Goal: Task Accomplishment & Management: Manage account settings

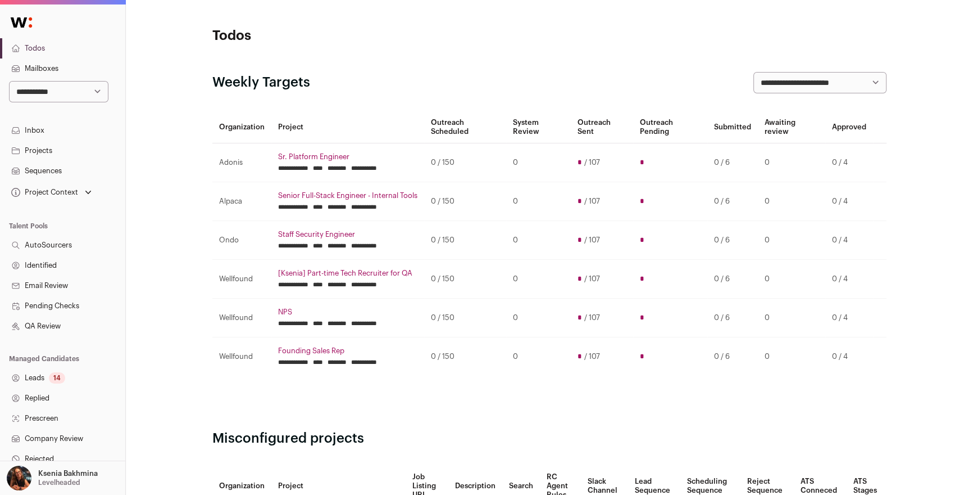
click at [53, 144] on link "Projects" at bounding box center [62, 150] width 125 height 20
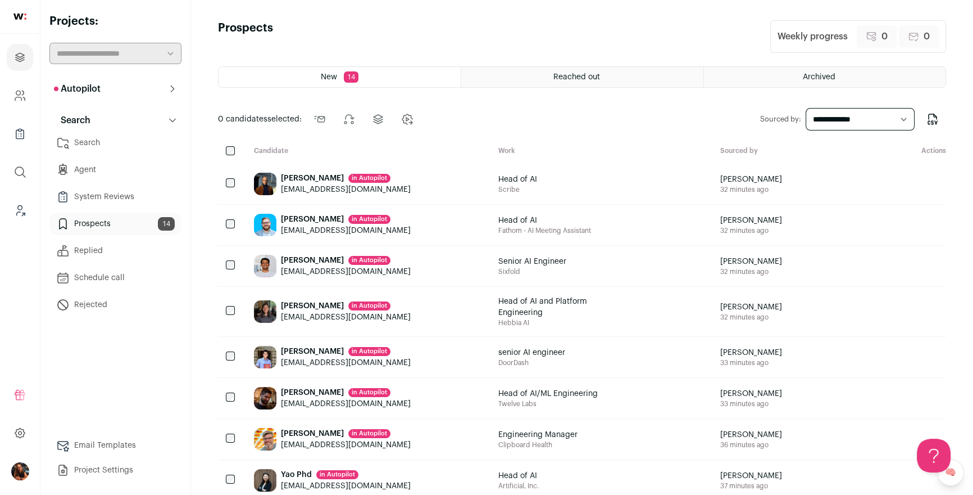
click at [928, 183] on icon "Add to Shortlist" at bounding box center [925, 183] width 13 height 13
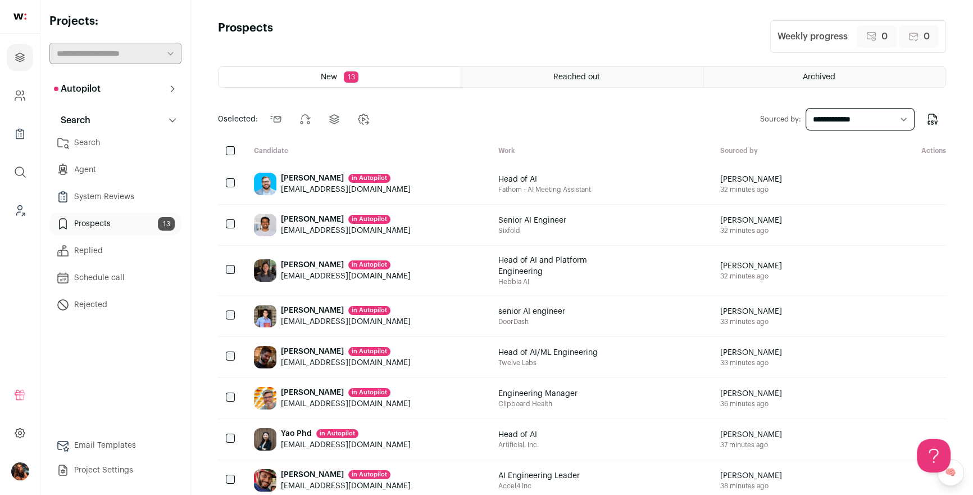
click at [171, 90] on icon at bounding box center [172, 88] width 9 height 9
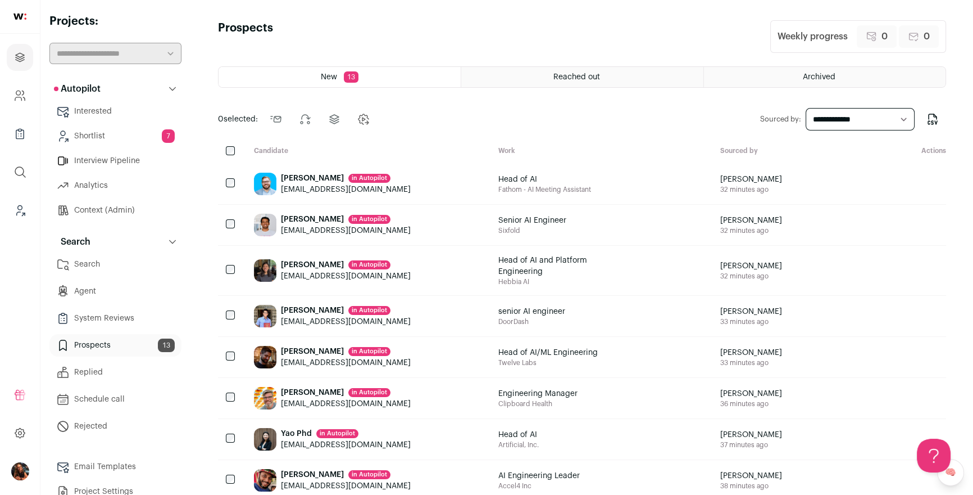
click at [930, 185] on icon "Add to Shortlist" at bounding box center [925, 183] width 13 height 13
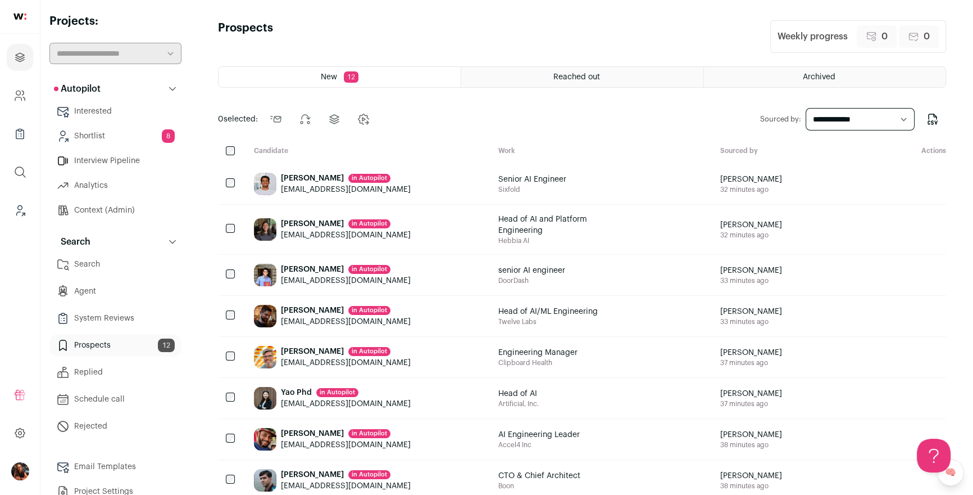
click at [924, 182] on icon "Add to Shortlist" at bounding box center [926, 181] width 4 height 4
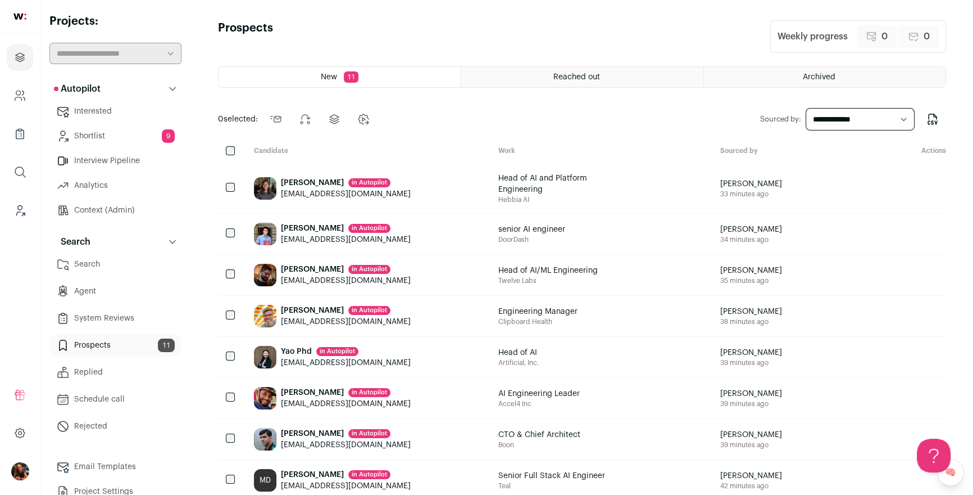
click at [924, 183] on icon "Add to Shortlist" at bounding box center [926, 185] width 4 height 4
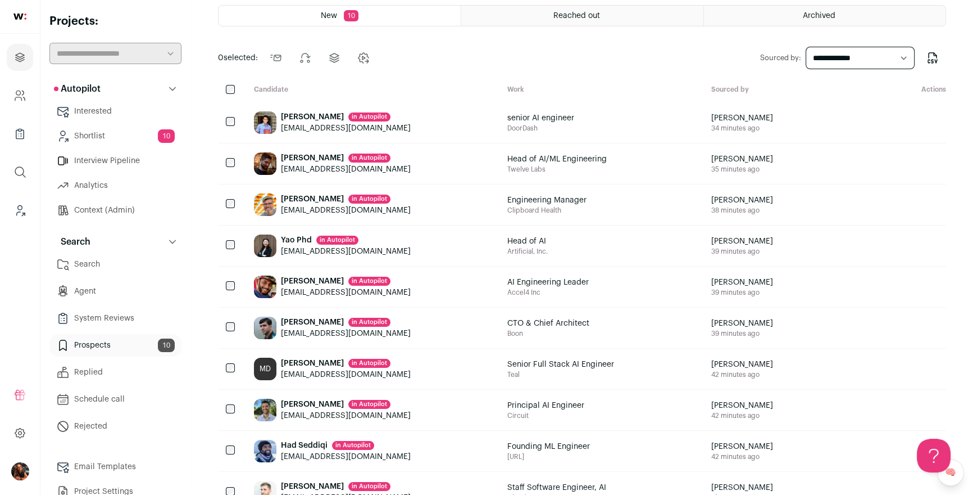
scroll to position [98, 0]
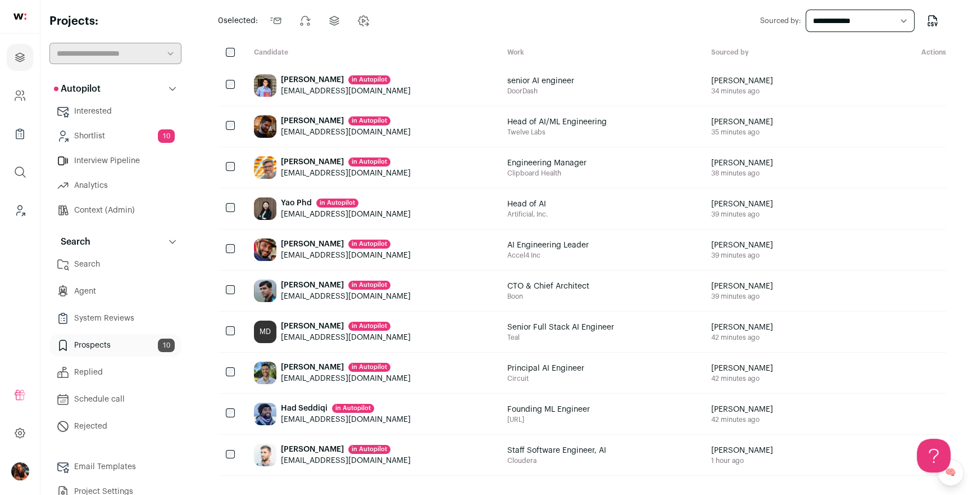
click at [922, 248] on icon "Add to Shortlist" at bounding box center [925, 249] width 13 height 13
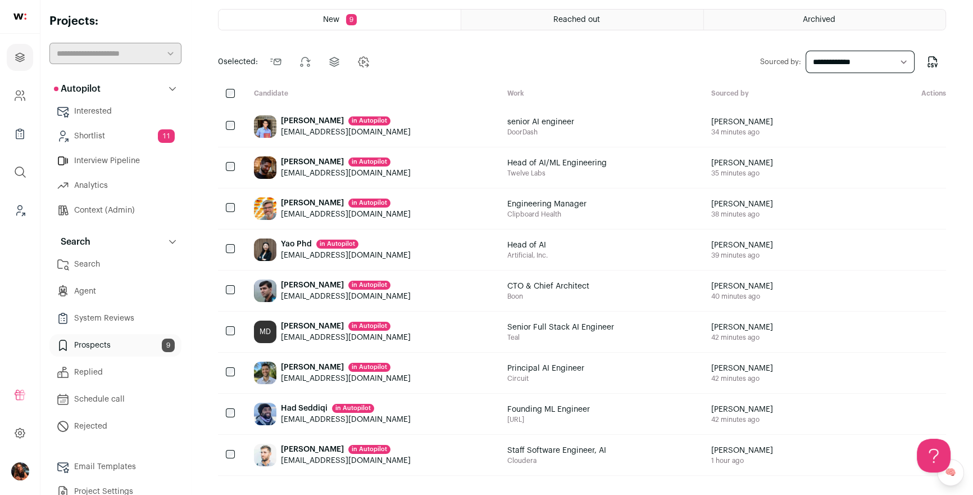
scroll to position [0, 0]
click at [929, 248] on icon "Add to Shortlist" at bounding box center [925, 249] width 13 height 13
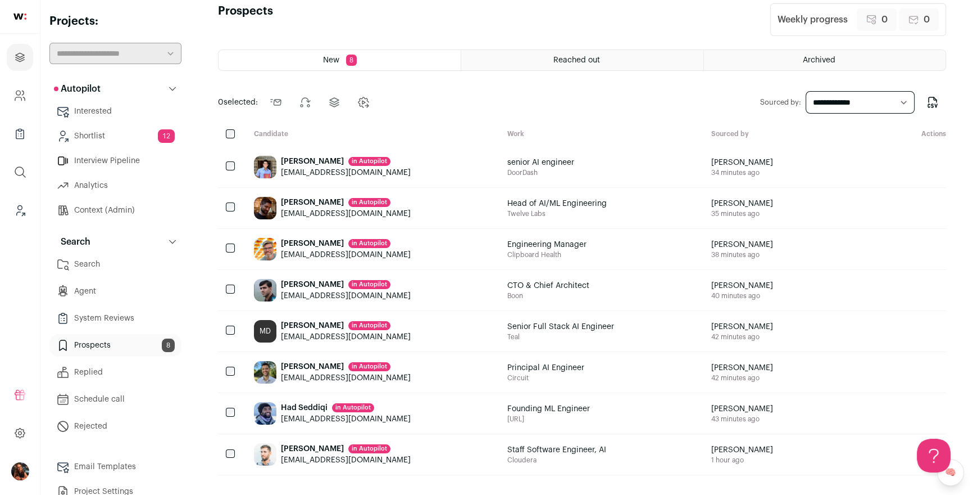
click at [927, 165] on icon "Add to Shortlist" at bounding box center [925, 166] width 13 height 13
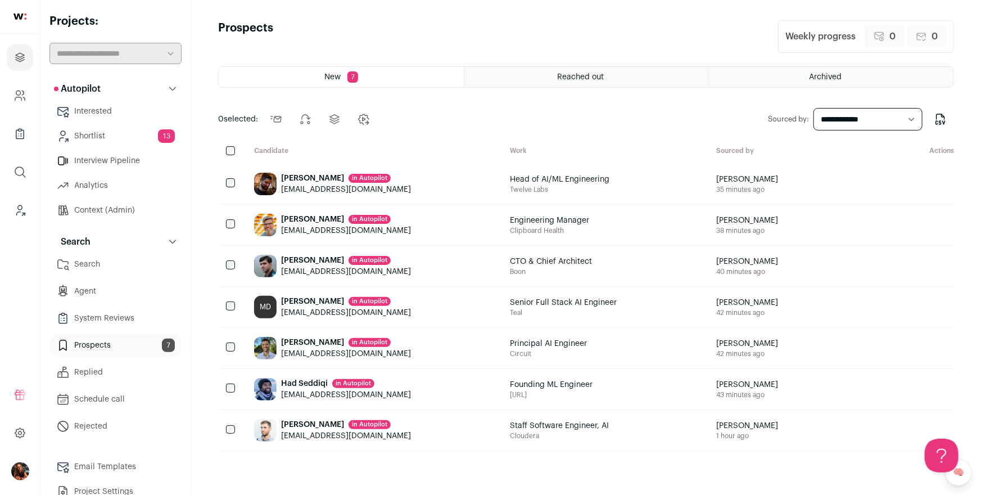
click at [937, 389] on icon "Add to Shortlist" at bounding box center [933, 388] width 13 height 13
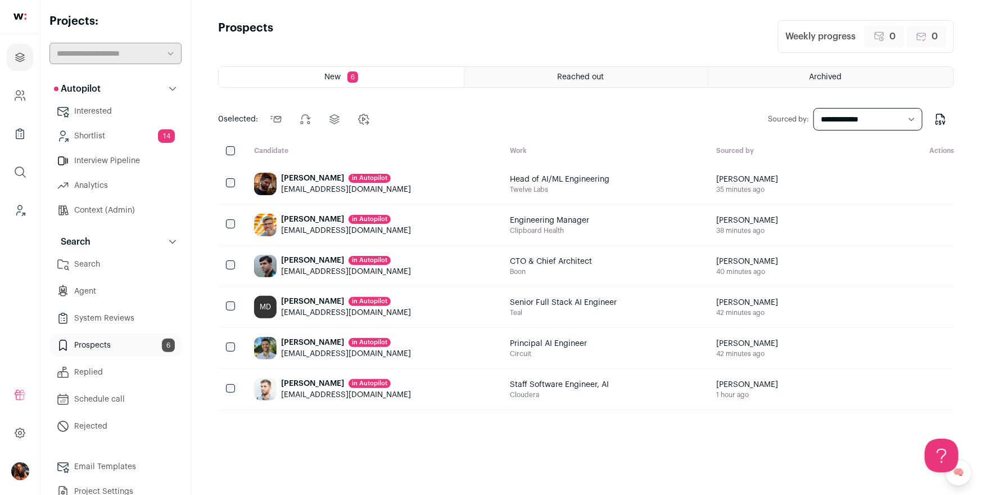
click at [510, 174] on span "Head of AI/ML Engineering" at bounding box center [559, 179] width 99 height 11
click at [320, 179] on div "Michael Stewart in Autopilot" at bounding box center [346, 178] width 130 height 11
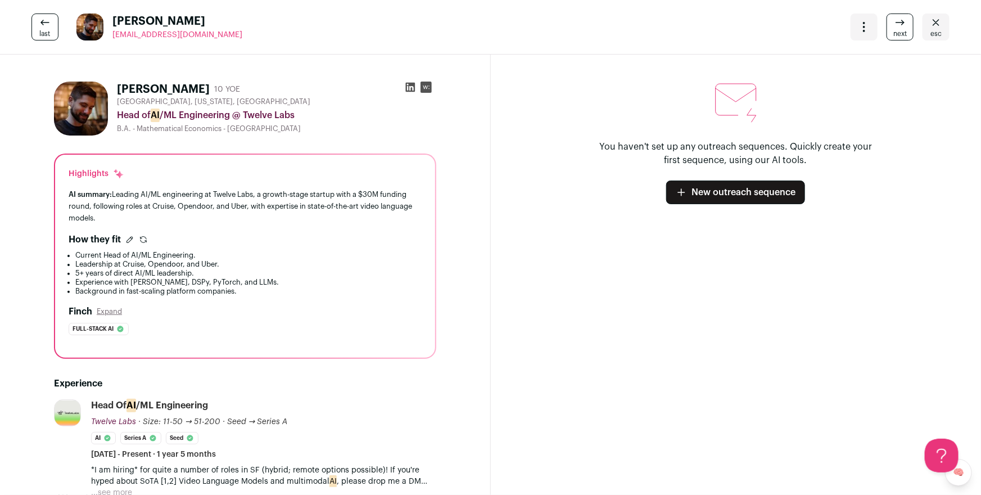
click at [929, 26] on icon "Close" at bounding box center [935, 22] width 13 height 13
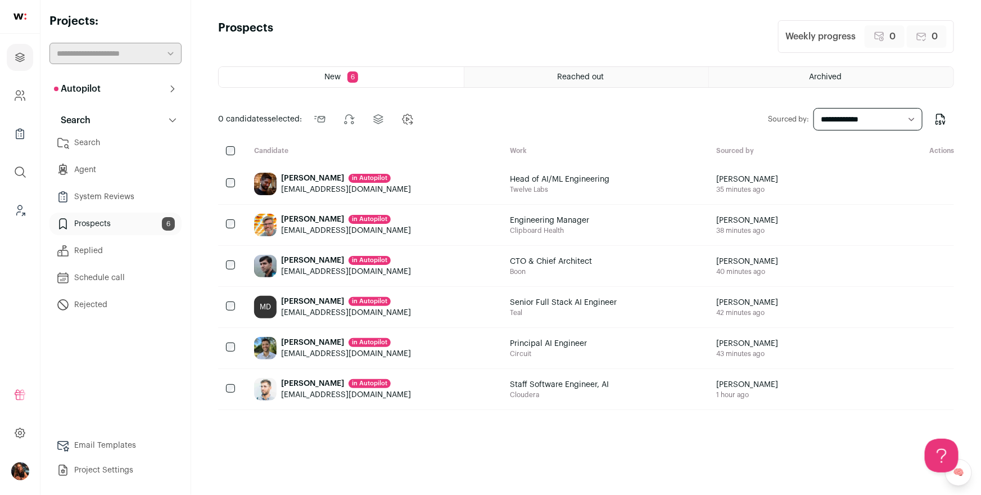
click at [329, 335] on div "Eddie Costantini in Autopilot costed12@gmail.com" at bounding box center [373, 348] width 256 height 40
click at [303, 380] on div "Elijah Williams in Autopilot" at bounding box center [346, 383] width 130 height 11
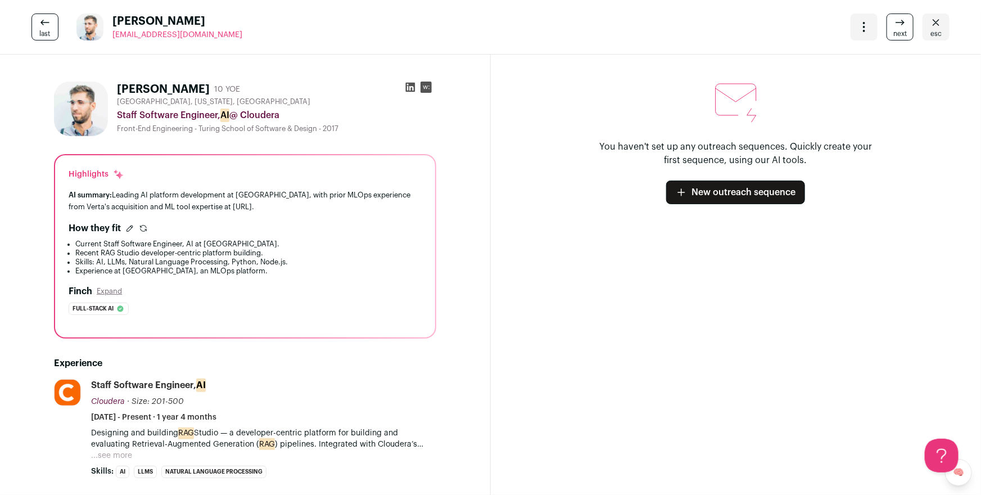
click at [931, 24] on icon "Close" at bounding box center [935, 22] width 13 height 13
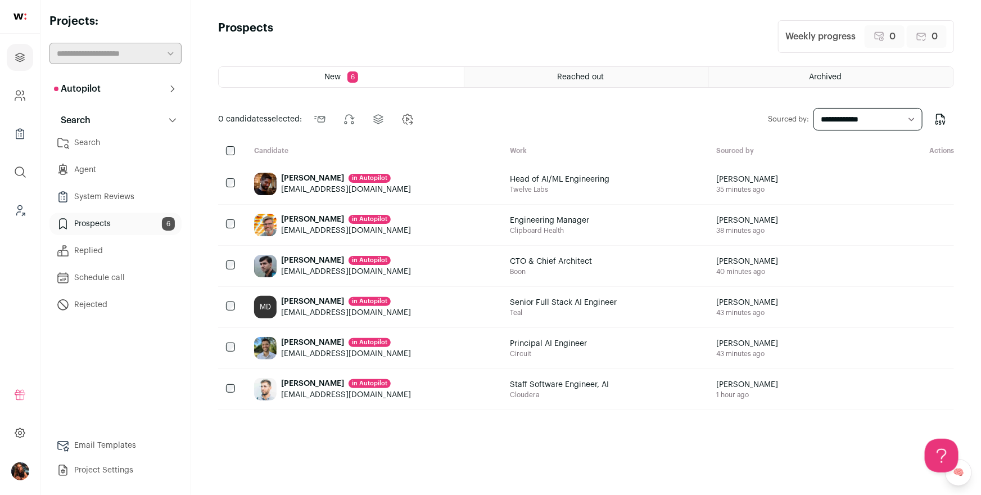
click at [935, 388] on icon "Add to Shortlist" at bounding box center [933, 388] width 13 height 13
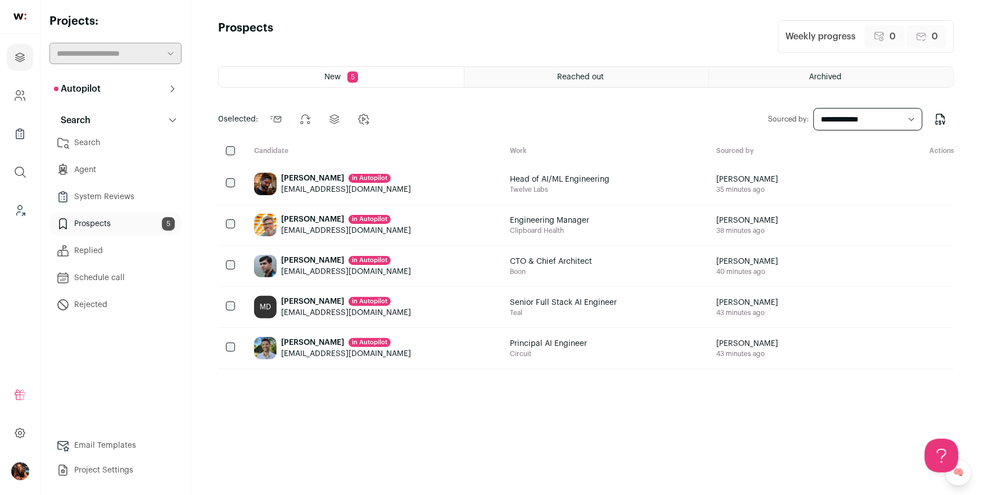
click at [145, 86] on button "Autopilot" at bounding box center [115, 89] width 132 height 22
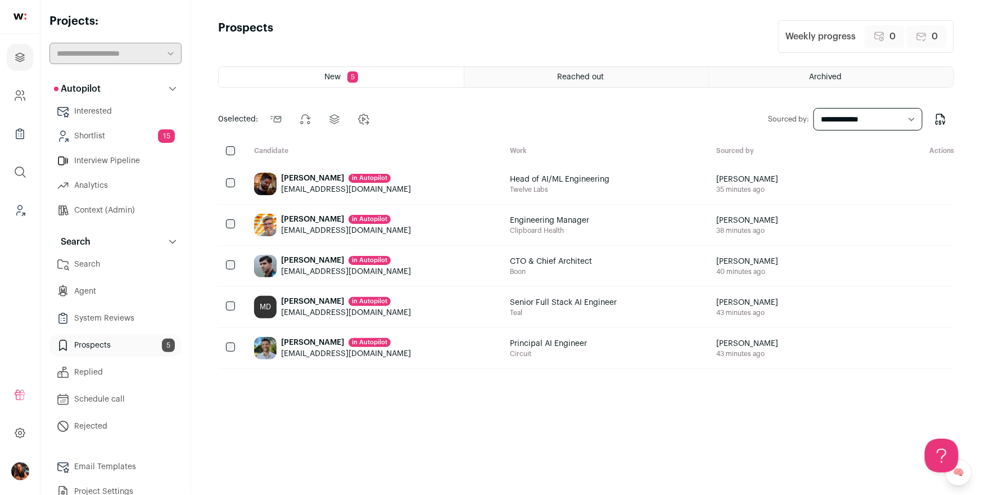
click at [127, 139] on link "Shortlist 15" at bounding box center [115, 136] width 132 height 22
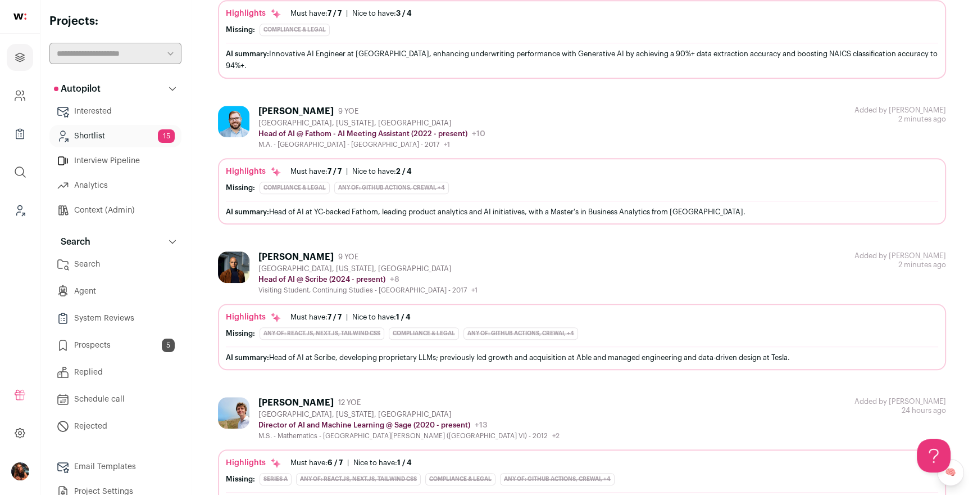
scroll to position [1843, 0]
